Goal: Task Accomplishment & Management: Use online tool/utility

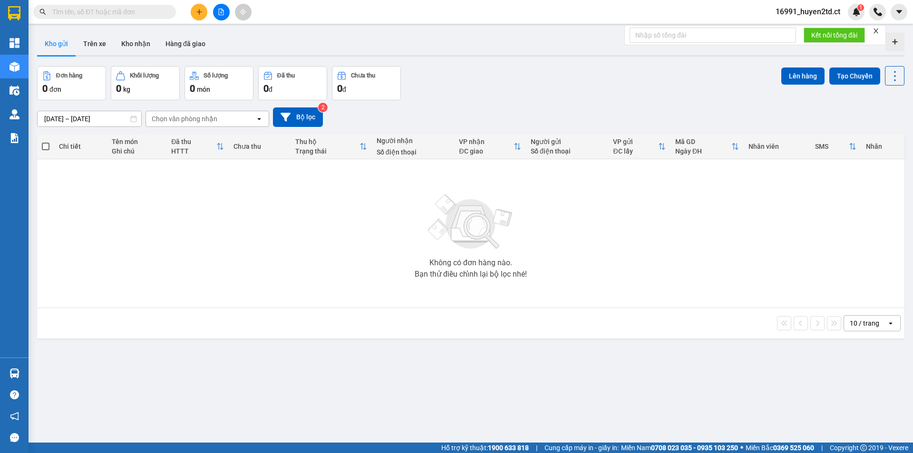
click at [136, 15] on input "text" at bounding box center [108, 12] width 112 height 10
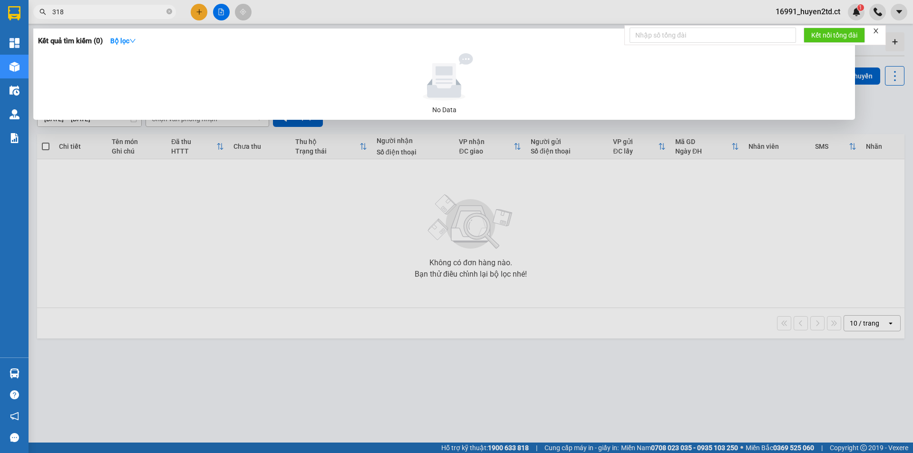
type input "3181"
click at [133, 12] on input "3181" at bounding box center [108, 12] width 112 height 10
click at [168, 11] on icon "close-circle" at bounding box center [169, 12] width 6 height 6
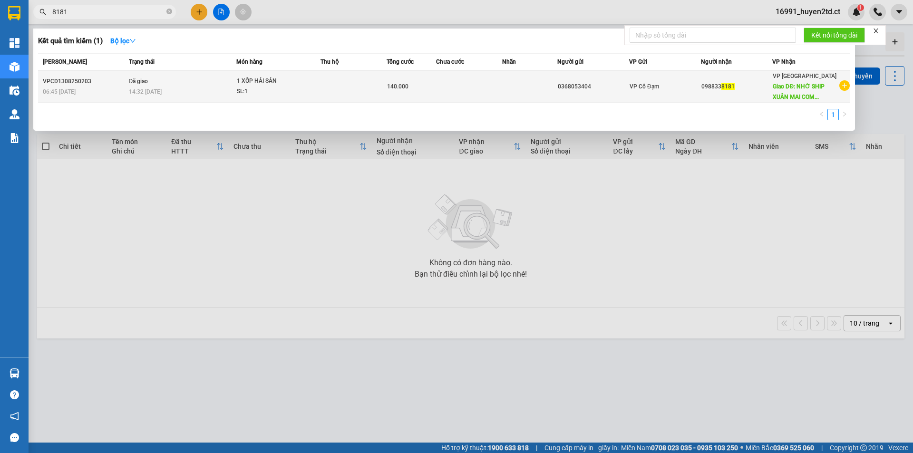
type input "8181"
click at [189, 87] on div "14:32 [DATE]" at bounding box center [183, 92] width 108 height 10
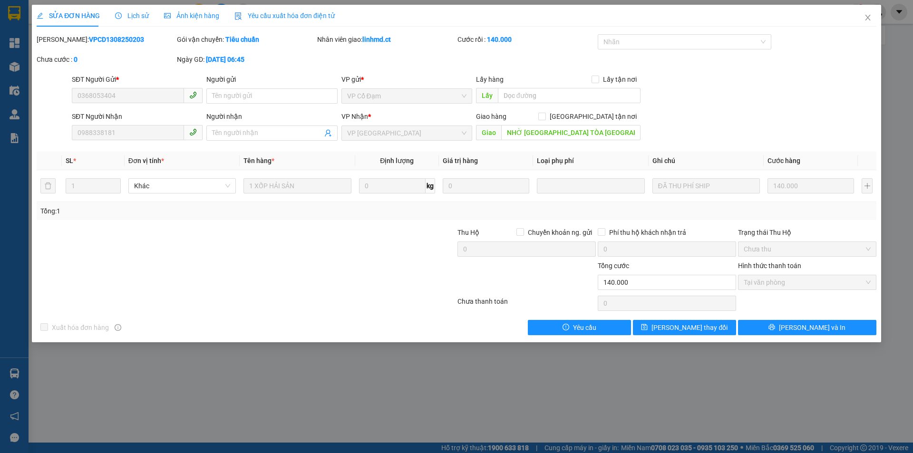
type input "0368053404"
type input "0988338181"
type input "NHỜ [GEOGRAPHIC_DATA] TÒA [GEOGRAPHIC_DATA], [GEOGRAPHIC_DATA]"
type input "140.000"
click at [873, 19] on span "Close" at bounding box center [868, 18] width 27 height 27
